Goal: Find specific page/section: Find specific page/section

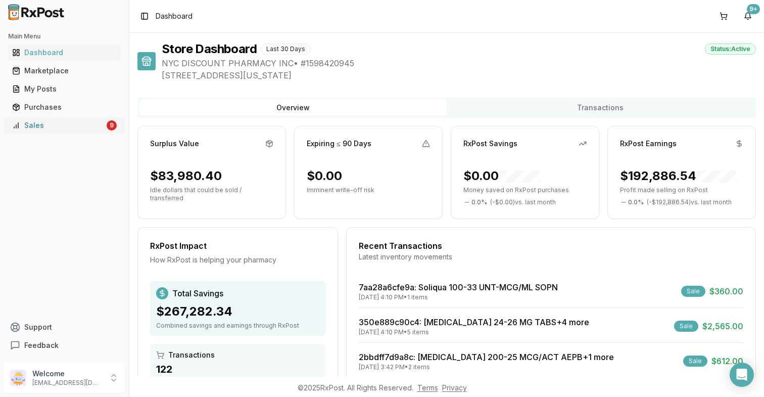
click at [72, 122] on div "Sales" at bounding box center [58, 125] width 92 height 10
click at [84, 134] on div "Main Menu Dashboard Marketplace My Posts Purchases Sales 9" at bounding box center [64, 80] width 129 height 113
click at [88, 124] on div "Sales" at bounding box center [58, 125] width 92 height 10
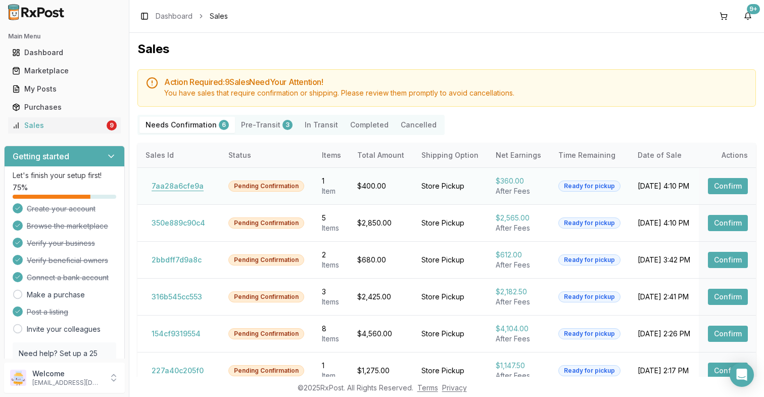
click at [178, 189] on button "7aa28a6cfe9a" at bounding box center [178, 186] width 64 height 16
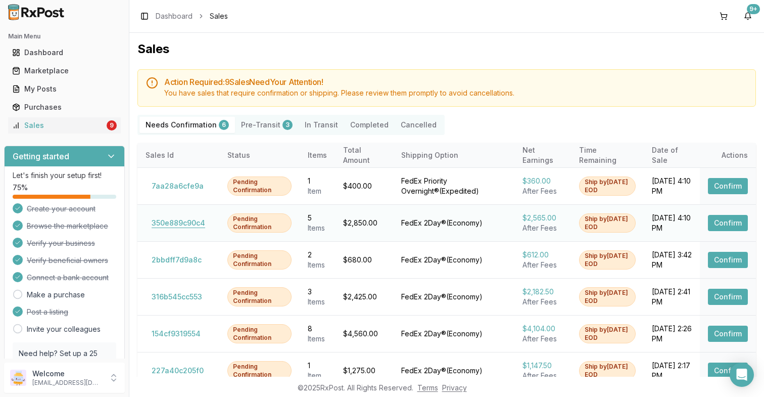
click at [195, 221] on button "350e889c90c4" at bounding box center [179, 223] width 66 height 16
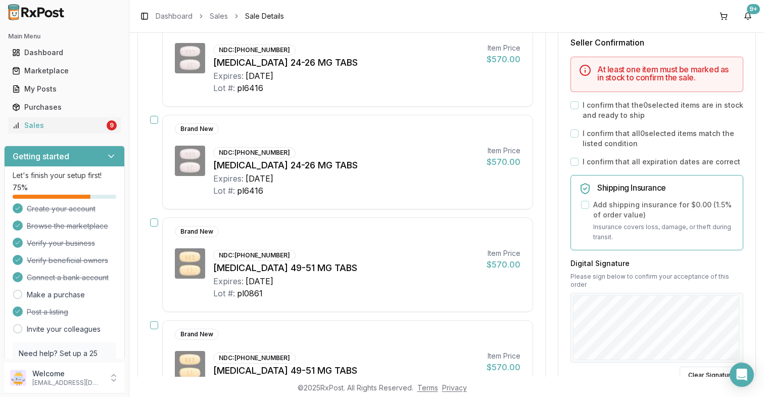
scroll to position [283, 0]
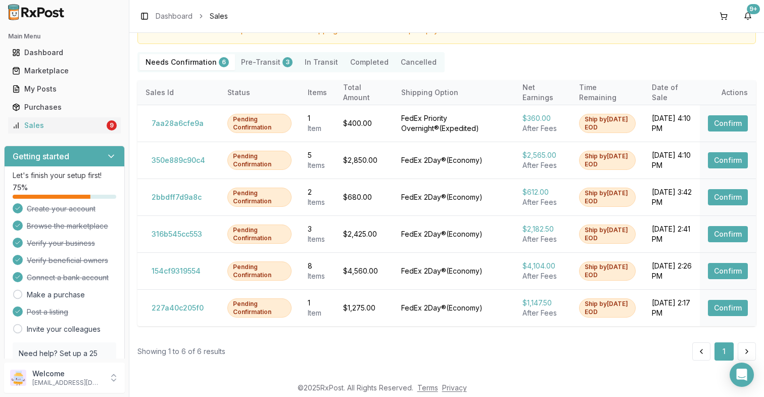
scroll to position [62, 0]
click at [163, 198] on button "2bbdff7d9a8c" at bounding box center [177, 197] width 62 height 16
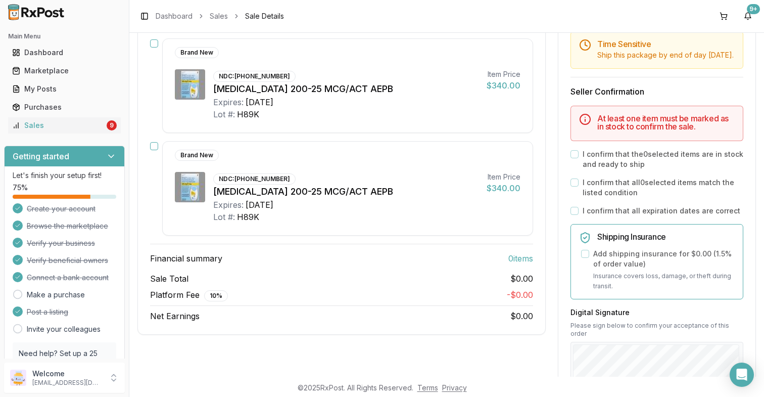
scroll to position [156, 0]
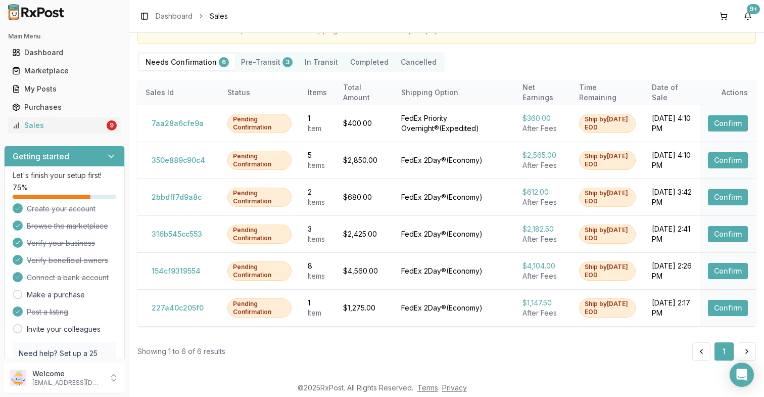
scroll to position [62, 0]
click at [186, 233] on button "316b545cc553" at bounding box center [177, 234] width 63 height 16
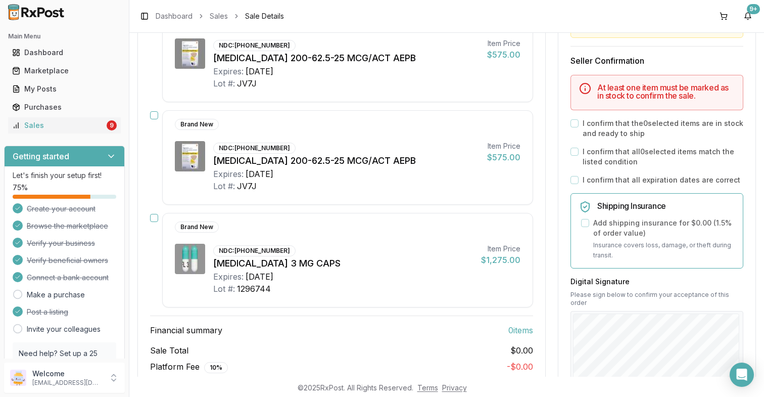
scroll to position [62, 0]
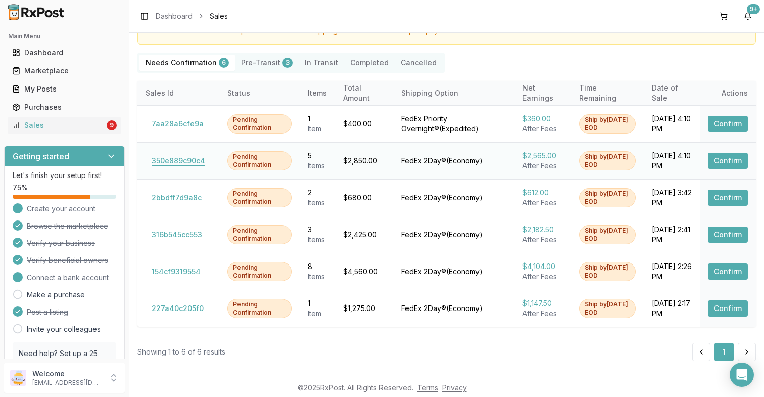
click at [179, 153] on button "350e889c90c4" at bounding box center [179, 161] width 66 height 16
click at [76, 124] on div "Sales" at bounding box center [58, 125] width 92 height 10
